Goal: Transaction & Acquisition: Purchase product/service

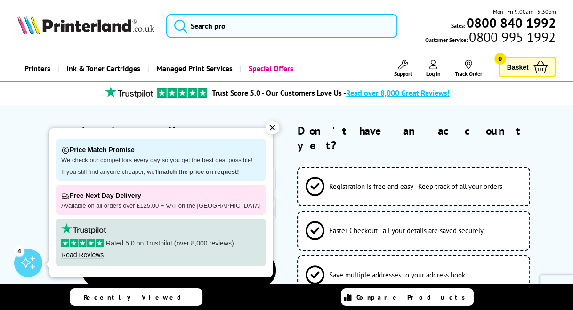
type input "[EMAIL_ADDRESS][DOMAIN_NAME]"
click at [266, 129] on div "✕" at bounding box center [272, 127] width 13 height 13
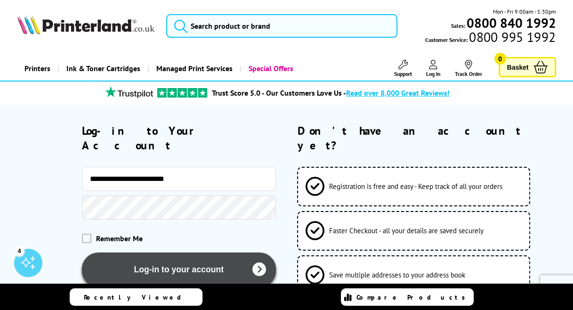
click at [199, 252] on button "Log-in to your account" at bounding box center [179, 269] width 194 height 34
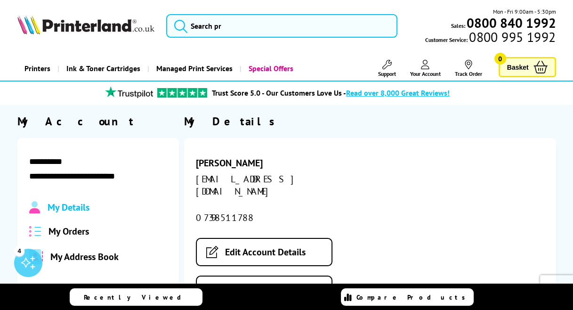
click at [67, 233] on span "My Orders" at bounding box center [68, 231] width 40 height 12
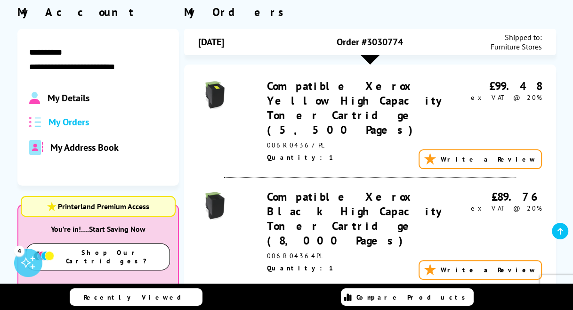
scroll to position [106, 0]
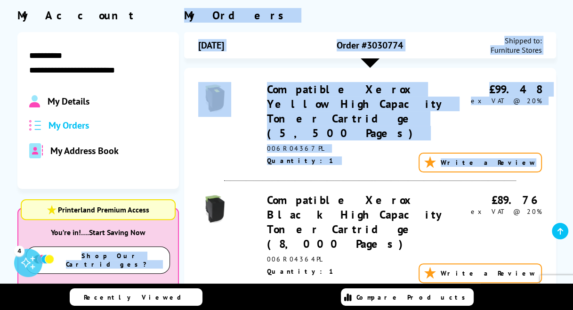
drag, startPoint x: 147, startPoint y: 193, endPoint x: 246, endPoint y: 146, distance: 110.1
drag, startPoint x: 246, startPoint y: 146, endPoint x: 280, endPoint y: 46, distance: 105.2
click at [280, 46] on div "23/09/2025" at bounding box center [255, 45] width 114 height 19
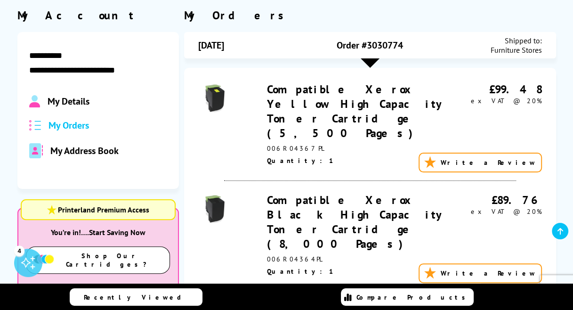
click at [244, 219] on div at bounding box center [223, 223] width 51 height 61
click at [521, 49] on span "Furniture Stores" at bounding box center [515, 49] width 51 height 9
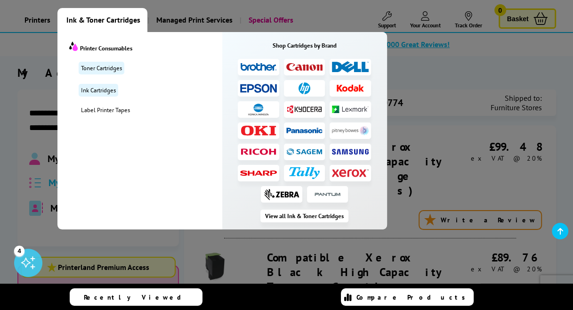
scroll to position [48, 0]
click at [102, 85] on link "Ink Cartridges" at bounding box center [99, 90] width 40 height 13
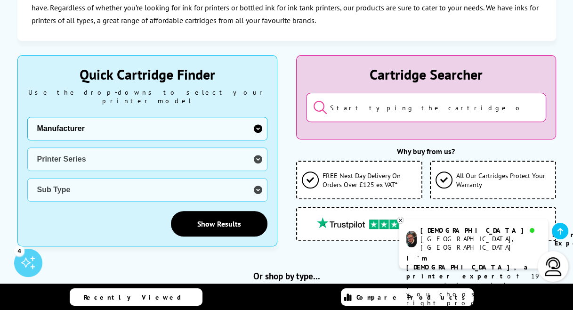
scroll to position [216, 0]
click at [138, 117] on select "Manufacturer Brother Canon Dell Dymo Epson HP Kodak Konica Minolta Kyocera Lexm…" at bounding box center [147, 129] width 240 height 24
select select "13815"
click at [27, 117] on select "Manufacturer Brother Canon Dell Dymo Epson HP Kodak Konica Minolta Kyocera Lexm…" at bounding box center [147, 129] width 240 height 24
click at [129, 153] on select "Printer Series B Series C Series Phaser Series VersaLink Series WorkCentre Seri…" at bounding box center [147, 159] width 240 height 24
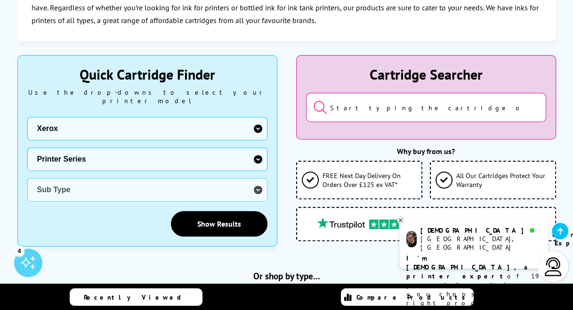
select select "38179"
click at [27, 147] on select "Printer Series B Series C Series Phaser Series VersaLink Series WorkCentre Seri…" at bounding box center [147, 159] width 240 height 24
click at [102, 178] on select "Sub Type Xerox C230 Xerox C235 Xerox C310 Xerox C315 Xerox C320 Xerox C325 Xero…" at bounding box center [147, 190] width 240 height 24
select select "38359"
click at [27, 178] on select "Sub Type Xerox C230 Xerox C235 Xerox C310 Xerox C315 Xerox C320 Xerox C325 Xero…" at bounding box center [147, 190] width 240 height 24
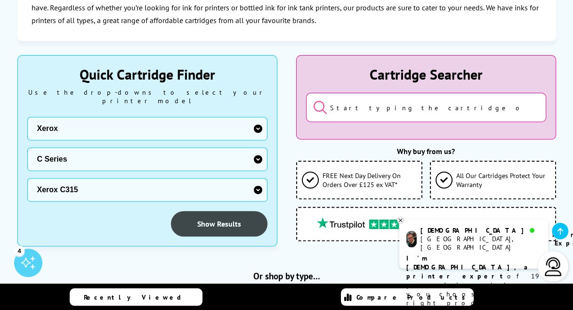
click at [188, 214] on link "Show Results" at bounding box center [219, 223] width 96 height 25
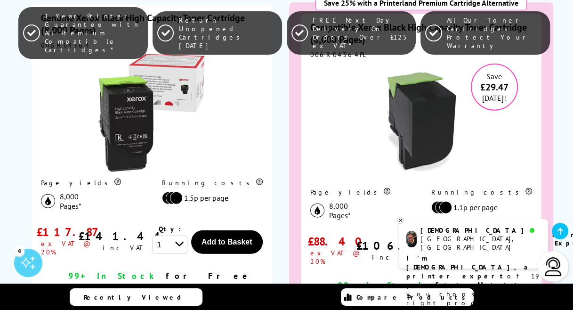
scroll to position [1607, 0]
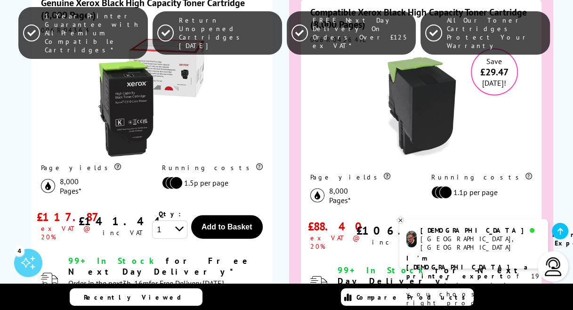
click at [494, 232] on span "Add to Basket" at bounding box center [496, 236] width 51 height 8
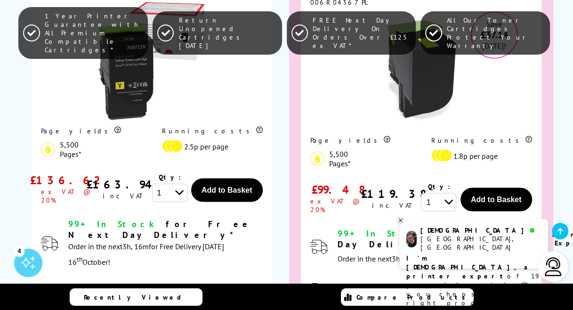
scroll to position [3669, 0]
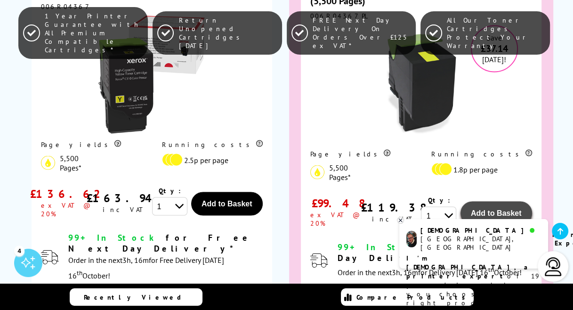
click at [482, 209] on span "Add to Basket" at bounding box center [496, 213] width 51 height 8
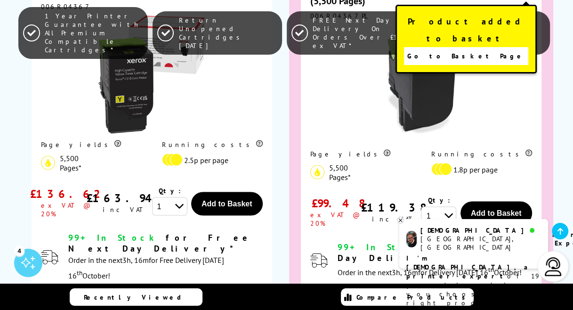
click at [452, 47] on link "Go to Basket Page" at bounding box center [466, 56] width 124 height 18
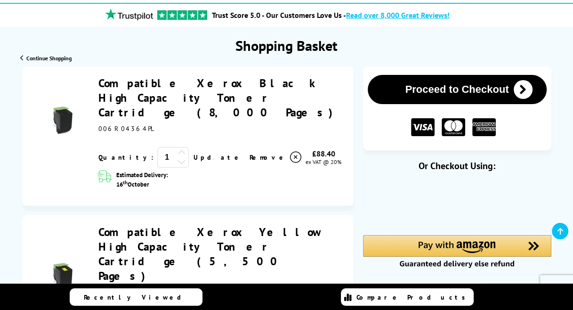
scroll to position [79, 0]
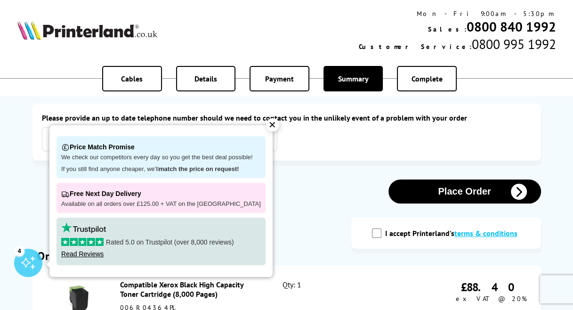
click at [266, 121] on div "✕" at bounding box center [272, 124] width 13 height 13
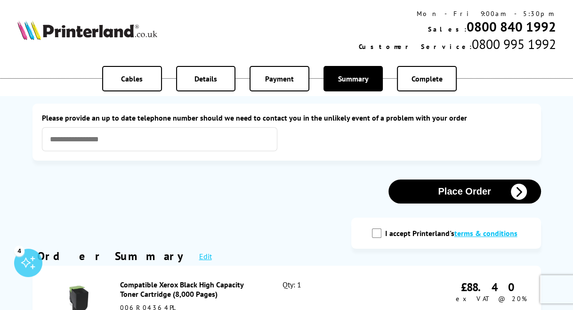
click at [377, 232] on input "I accept Printerland's terms & conditions" at bounding box center [376, 232] width 9 height 9
checkbox input "true"
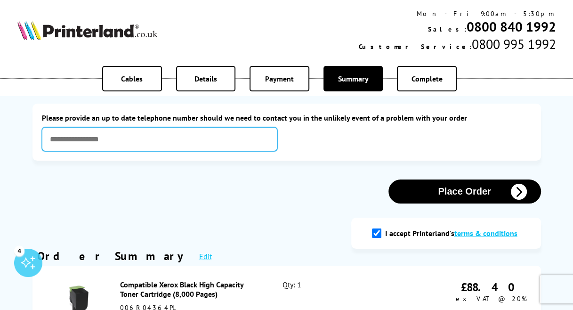
click at [217, 139] on input "text" at bounding box center [159, 139] width 235 height 24
type input "**********"
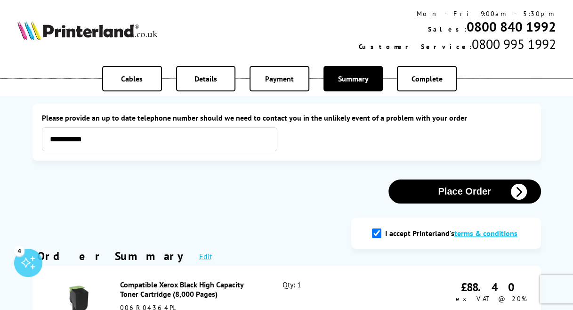
click at [426, 193] on button "Place Order" at bounding box center [464, 191] width 153 height 24
